Goal: Transaction & Acquisition: Purchase product/service

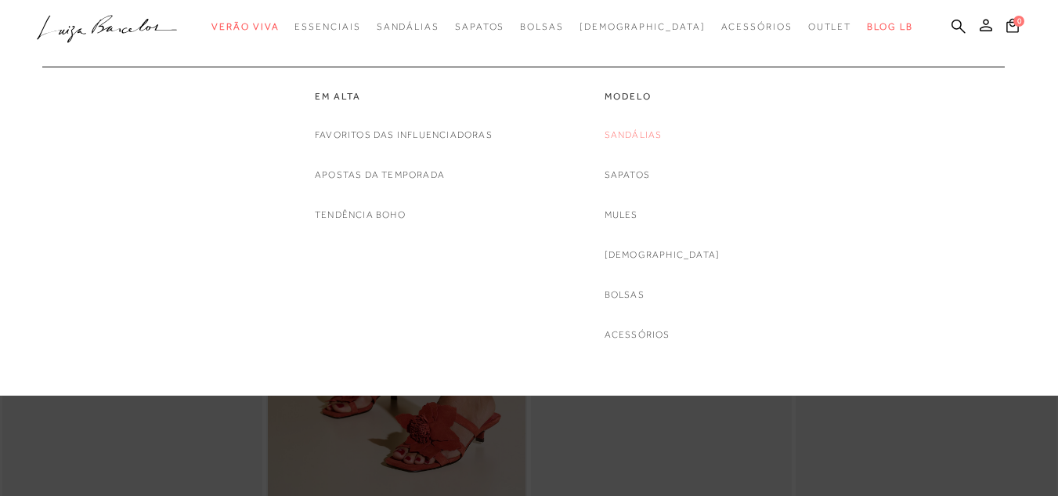
click at [647, 137] on link "Sandálias" at bounding box center [634, 135] width 58 height 16
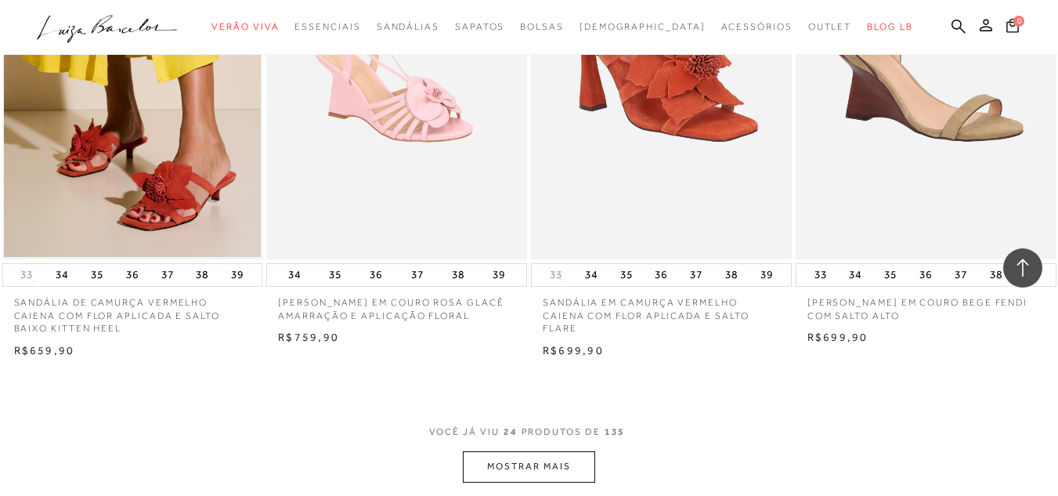
scroll to position [2819, 0]
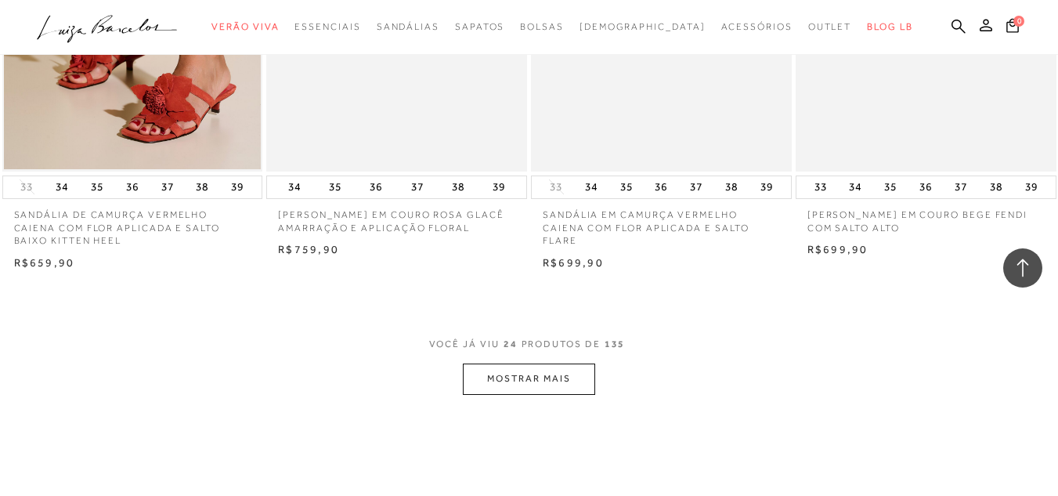
click at [553, 378] on button "MOSTRAR MAIS" at bounding box center [529, 378] width 132 height 31
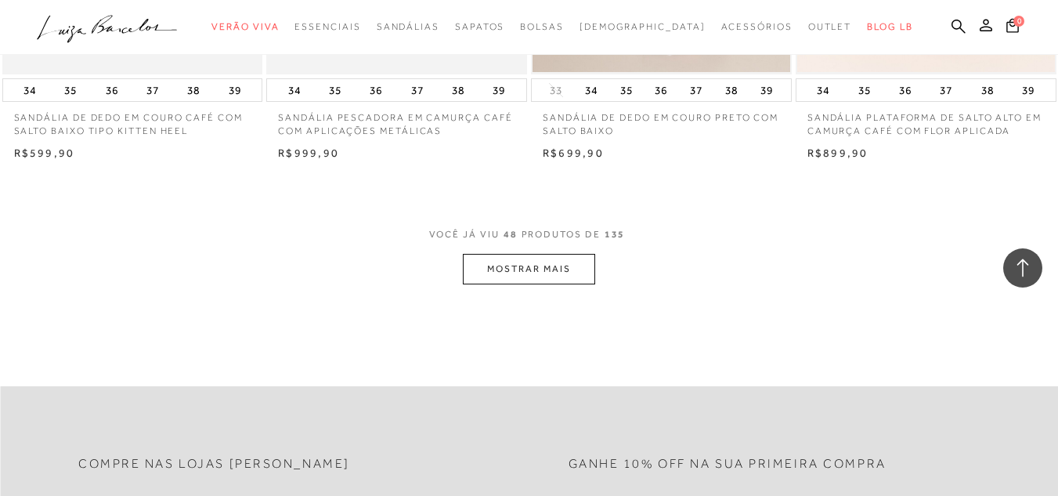
scroll to position [5952, 0]
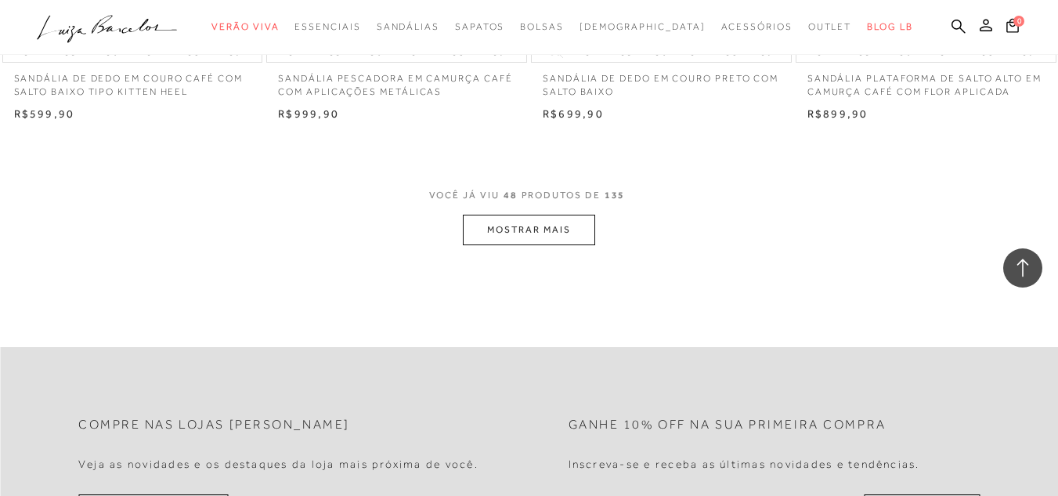
click at [551, 220] on button "MOSTRAR MAIS" at bounding box center [529, 230] width 132 height 31
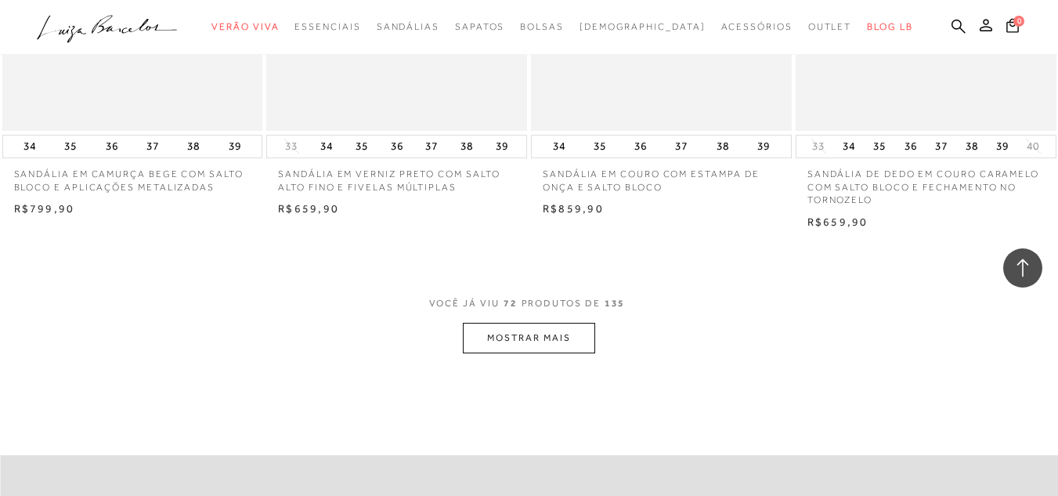
scroll to position [8849, 0]
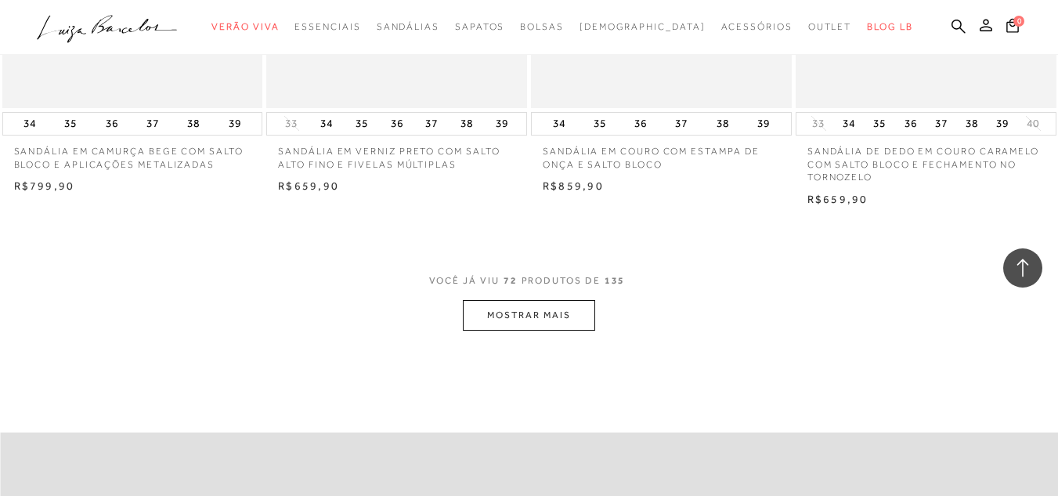
click at [525, 315] on button "MOSTRAR MAIS" at bounding box center [529, 315] width 132 height 31
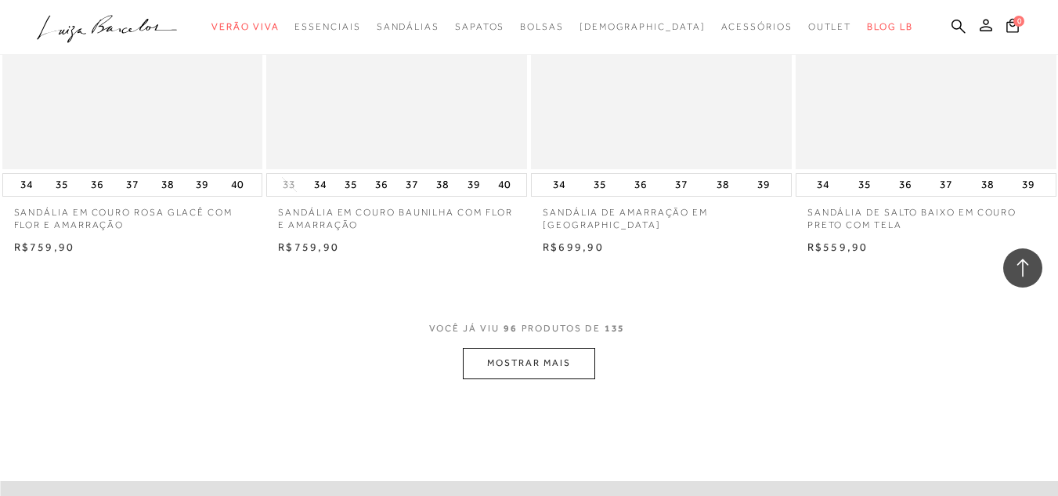
scroll to position [11904, 0]
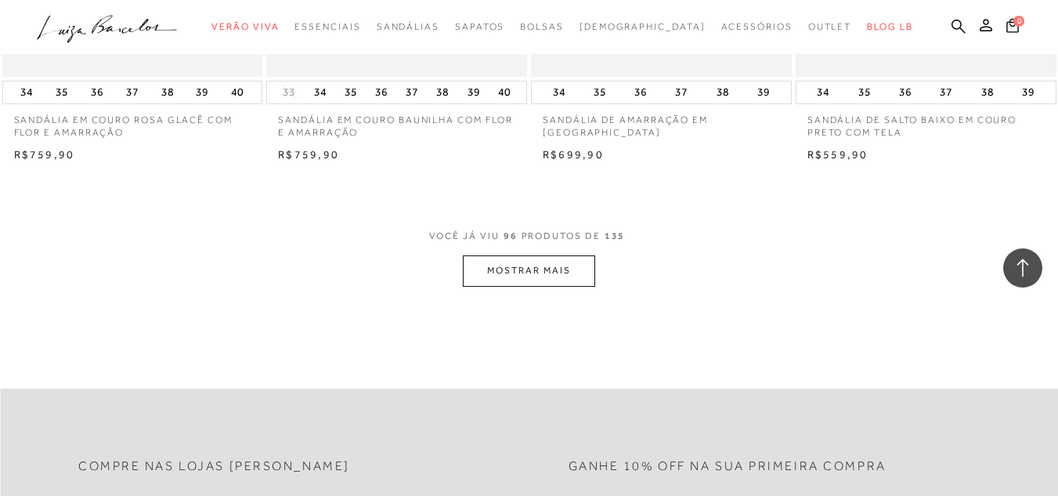
click at [513, 256] on button "MOSTRAR MAIS" at bounding box center [529, 270] width 132 height 31
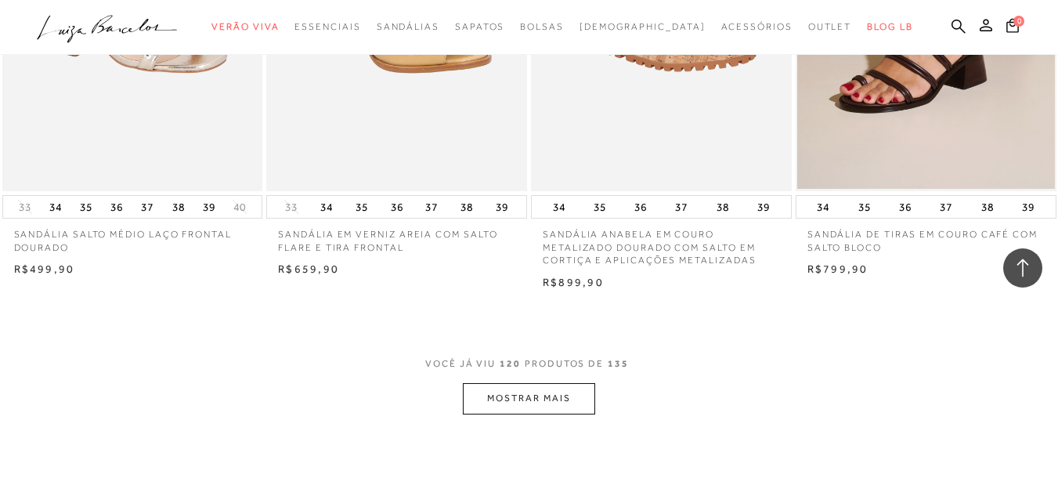
scroll to position [14801, 0]
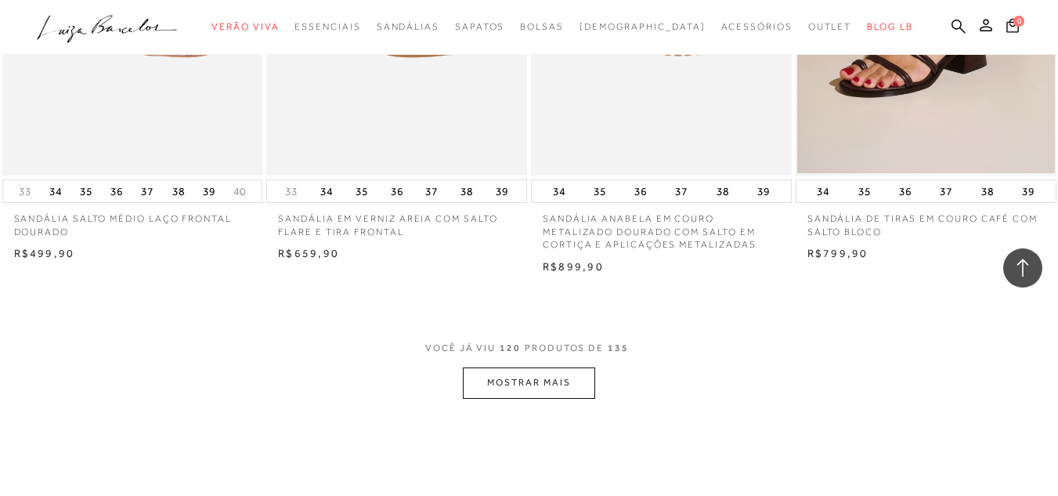
click at [522, 367] on button "MOSTRAR MAIS" at bounding box center [529, 382] width 132 height 31
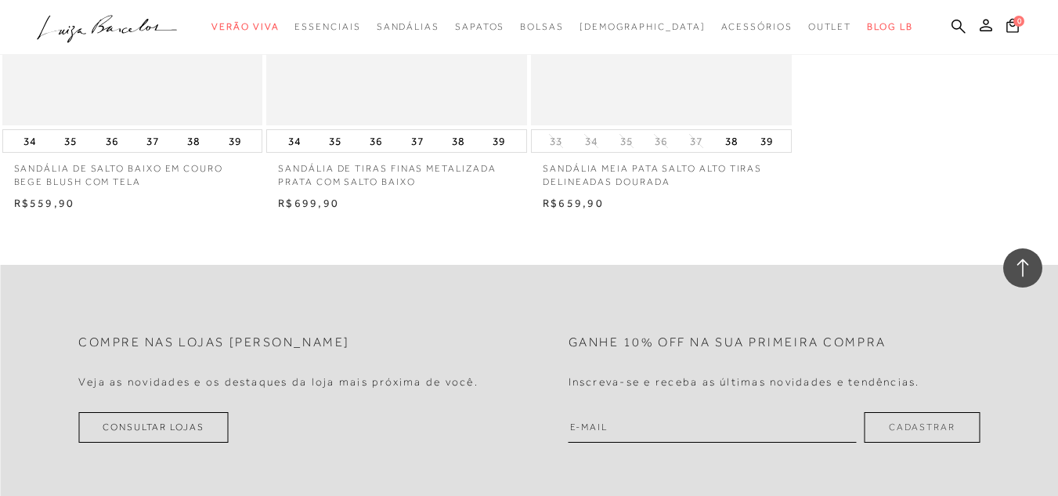
scroll to position [16837, 0]
click at [1020, 267] on icon at bounding box center [1023, 268] width 20 height 20
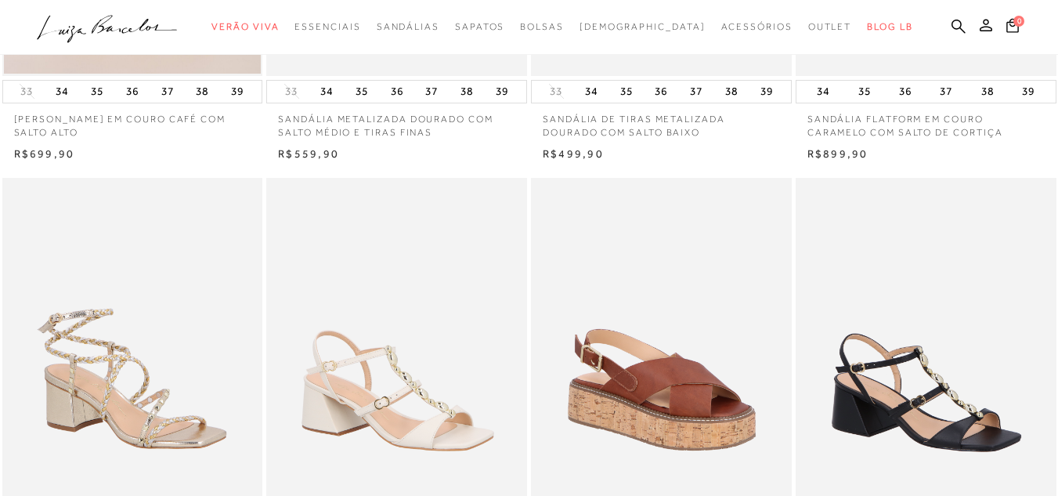
scroll to position [940, 0]
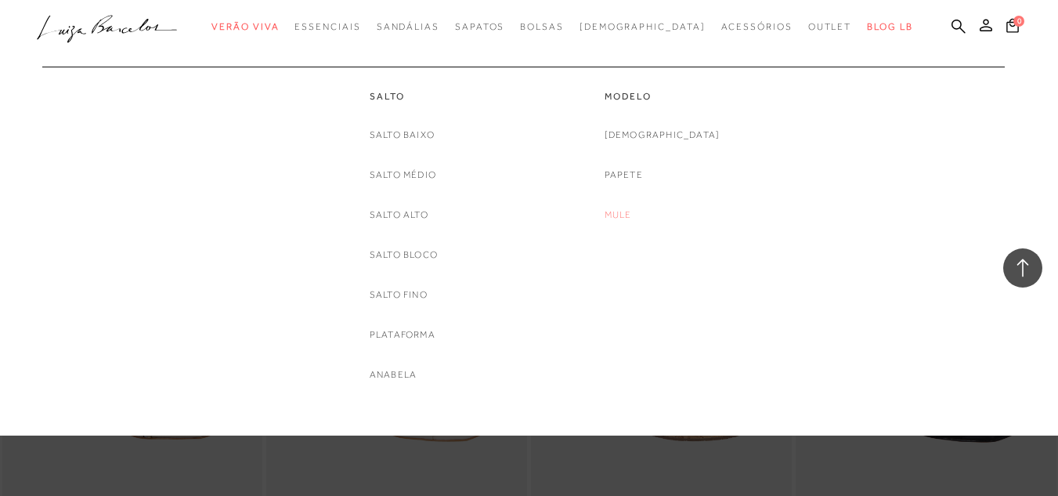
click at [632, 217] on link "Mule" at bounding box center [618, 215] width 27 height 16
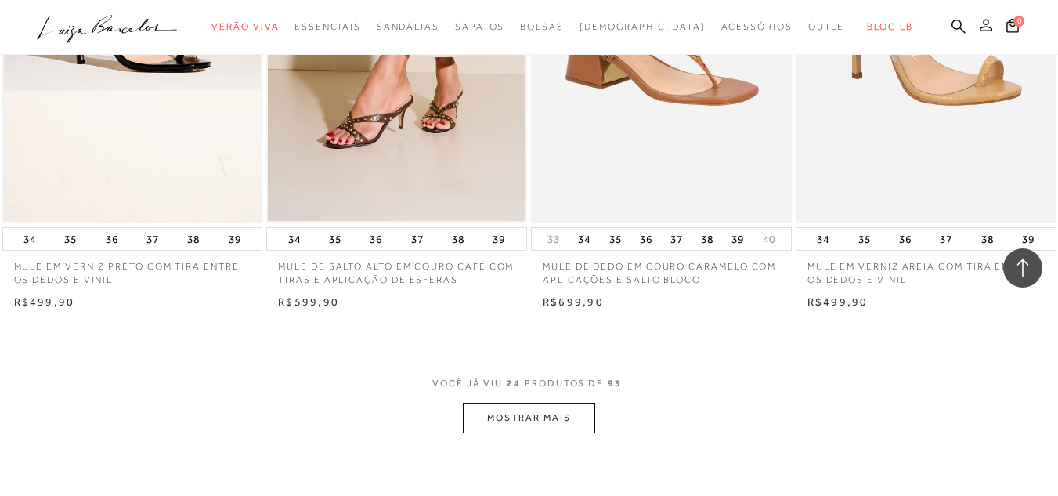
scroll to position [2898, 0]
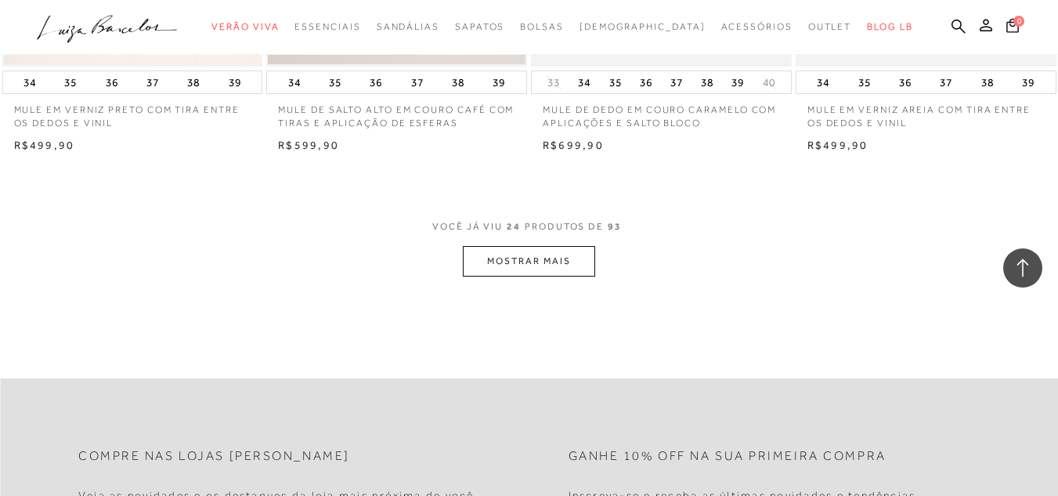
click at [514, 260] on button "MOSTRAR MAIS" at bounding box center [529, 261] width 132 height 31
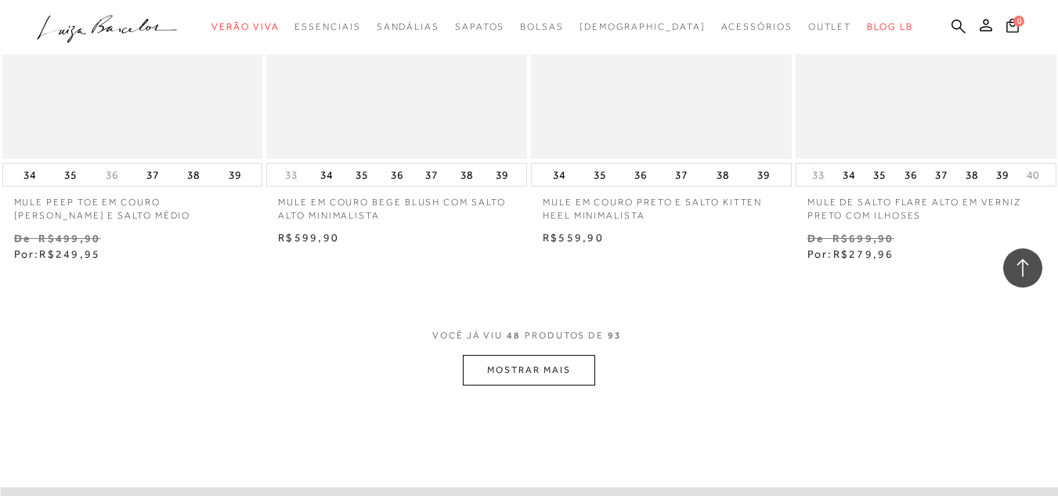
scroll to position [5873, 0]
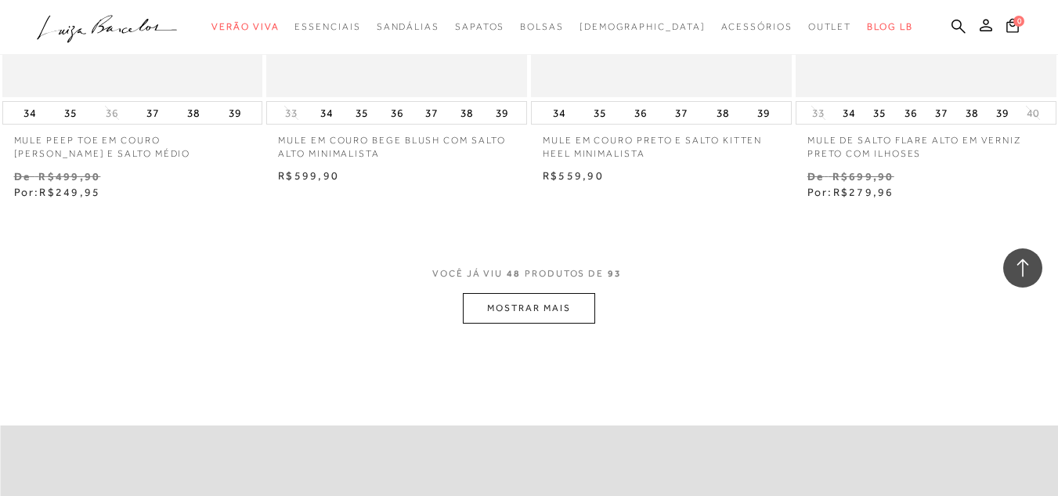
click at [501, 306] on button "MOSTRAR MAIS" at bounding box center [529, 308] width 132 height 31
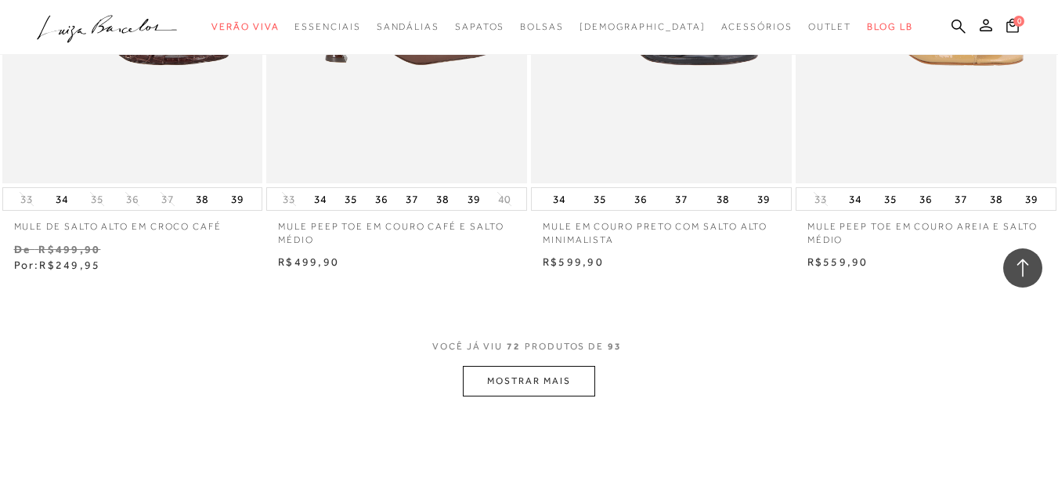
scroll to position [8849, 0]
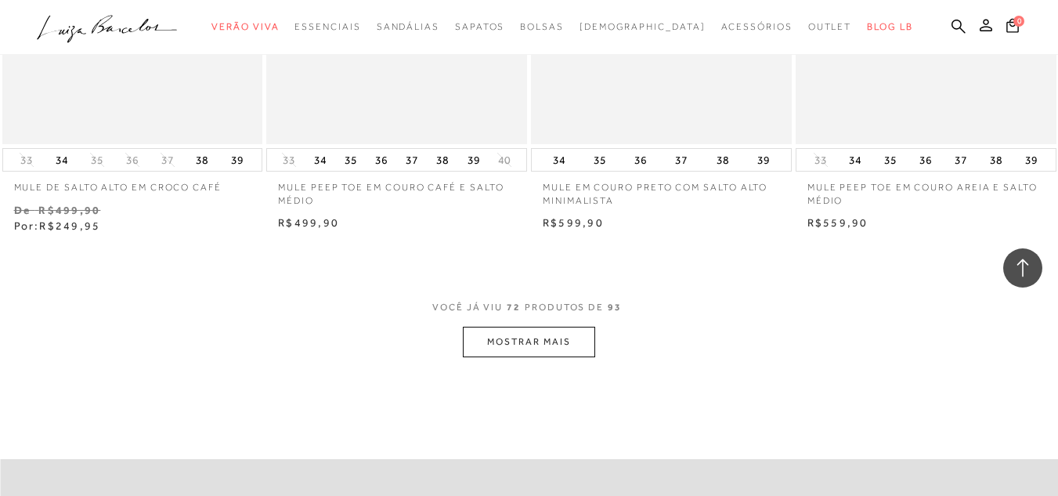
click at [520, 338] on button "MOSTRAR MAIS" at bounding box center [529, 342] width 132 height 31
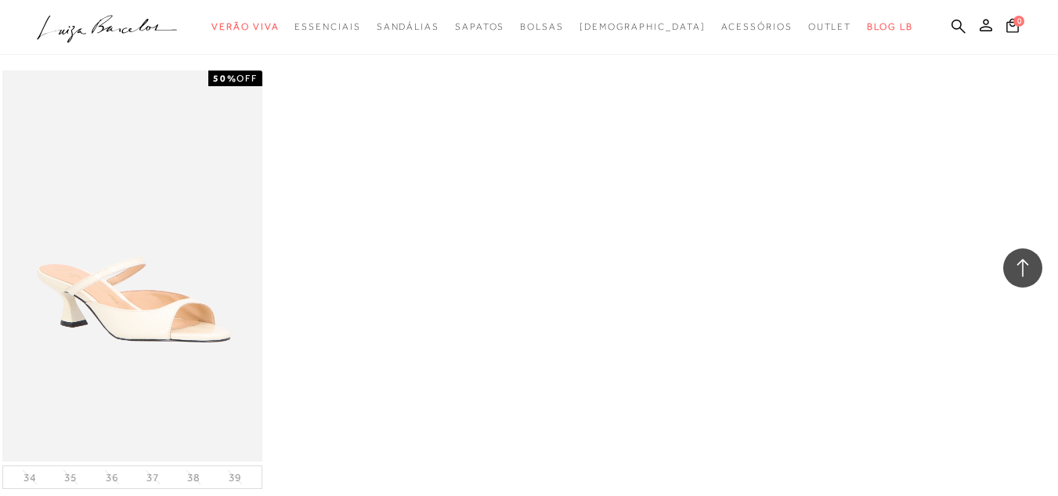
scroll to position [11747, 0]
